Goal: Task Accomplishment & Management: Use online tool/utility

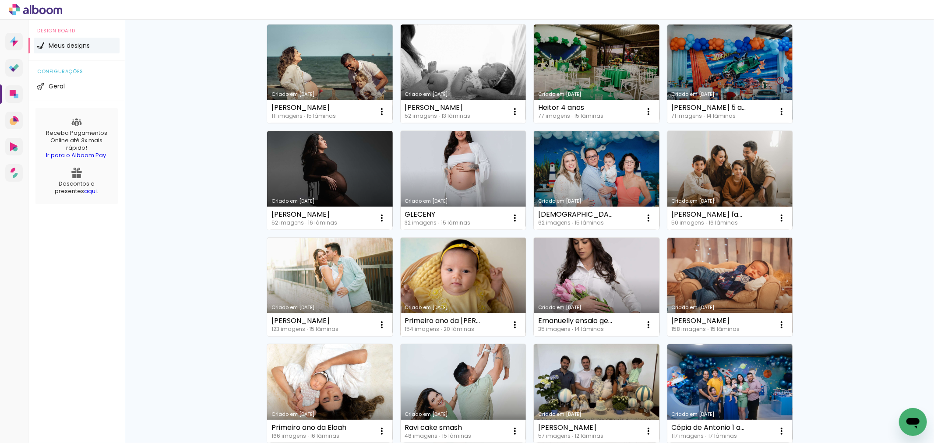
scroll to position [243, 0]
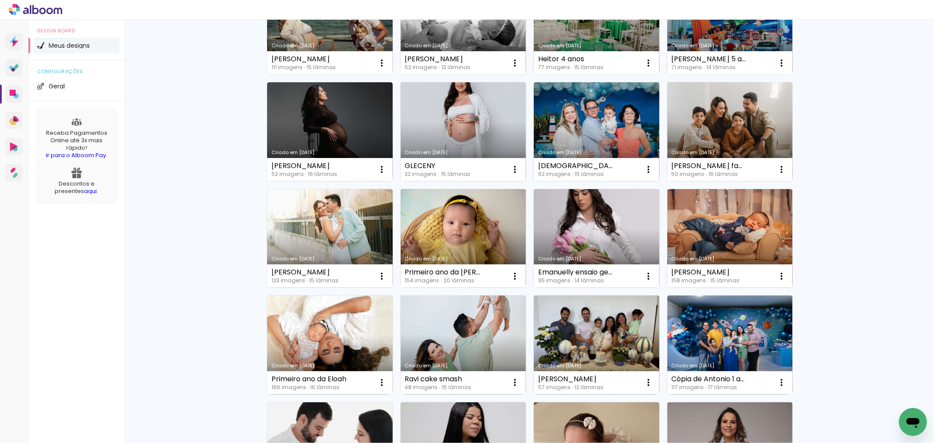
click at [335, 335] on link "Criado em [DATE]" at bounding box center [330, 344] width 126 height 99
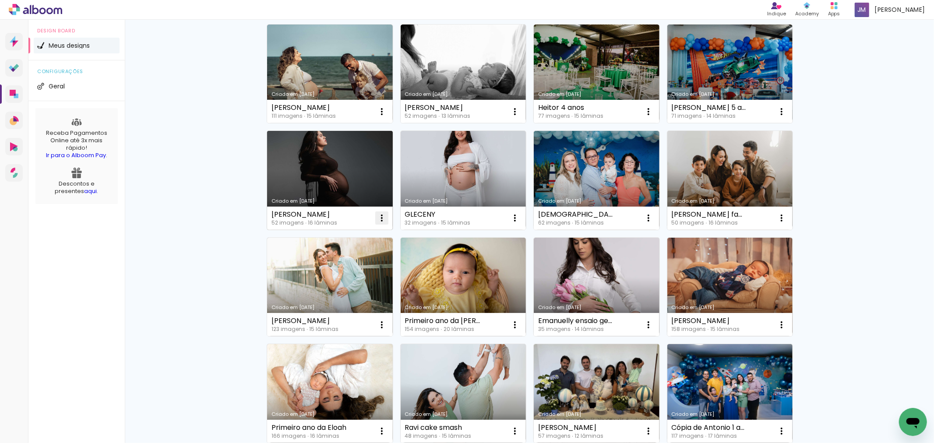
scroll to position [243, 0]
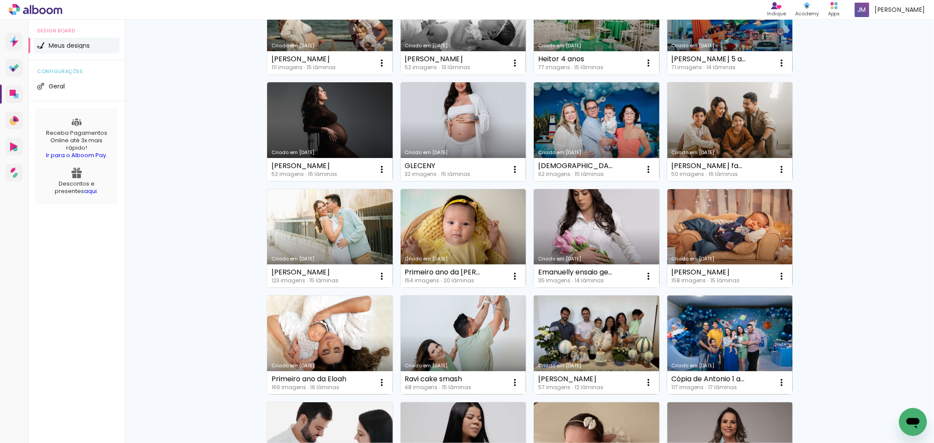
click at [354, 349] on link "Criado em [DATE]" at bounding box center [330, 344] width 126 height 99
